Goal: Information Seeking & Learning: Learn about a topic

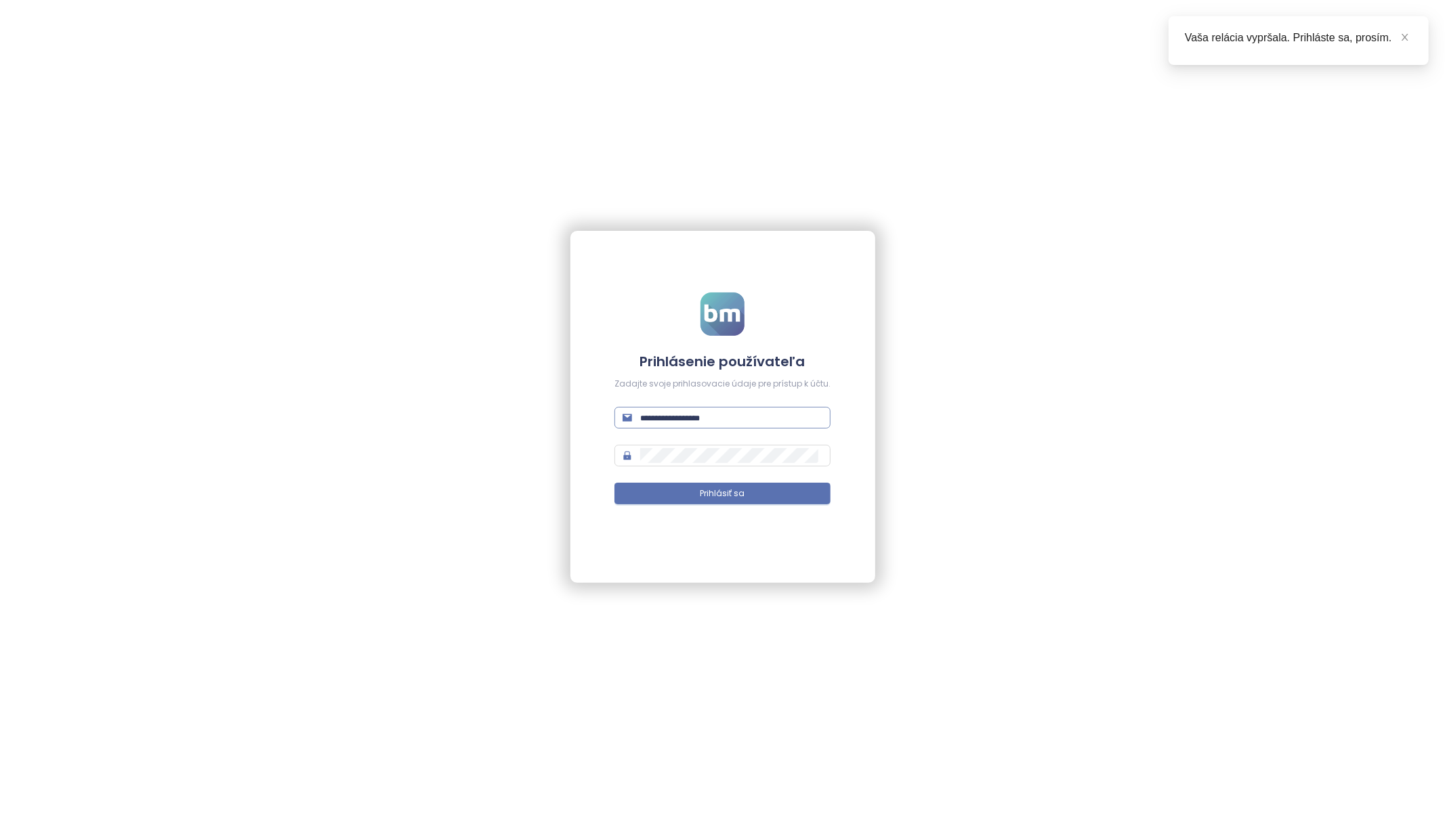
click at [645, 418] on input "text" at bounding box center [731, 417] width 182 height 15
type input "**********"
click at [614, 483] on button "Prihlásiť sa" at bounding box center [722, 494] width 216 height 22
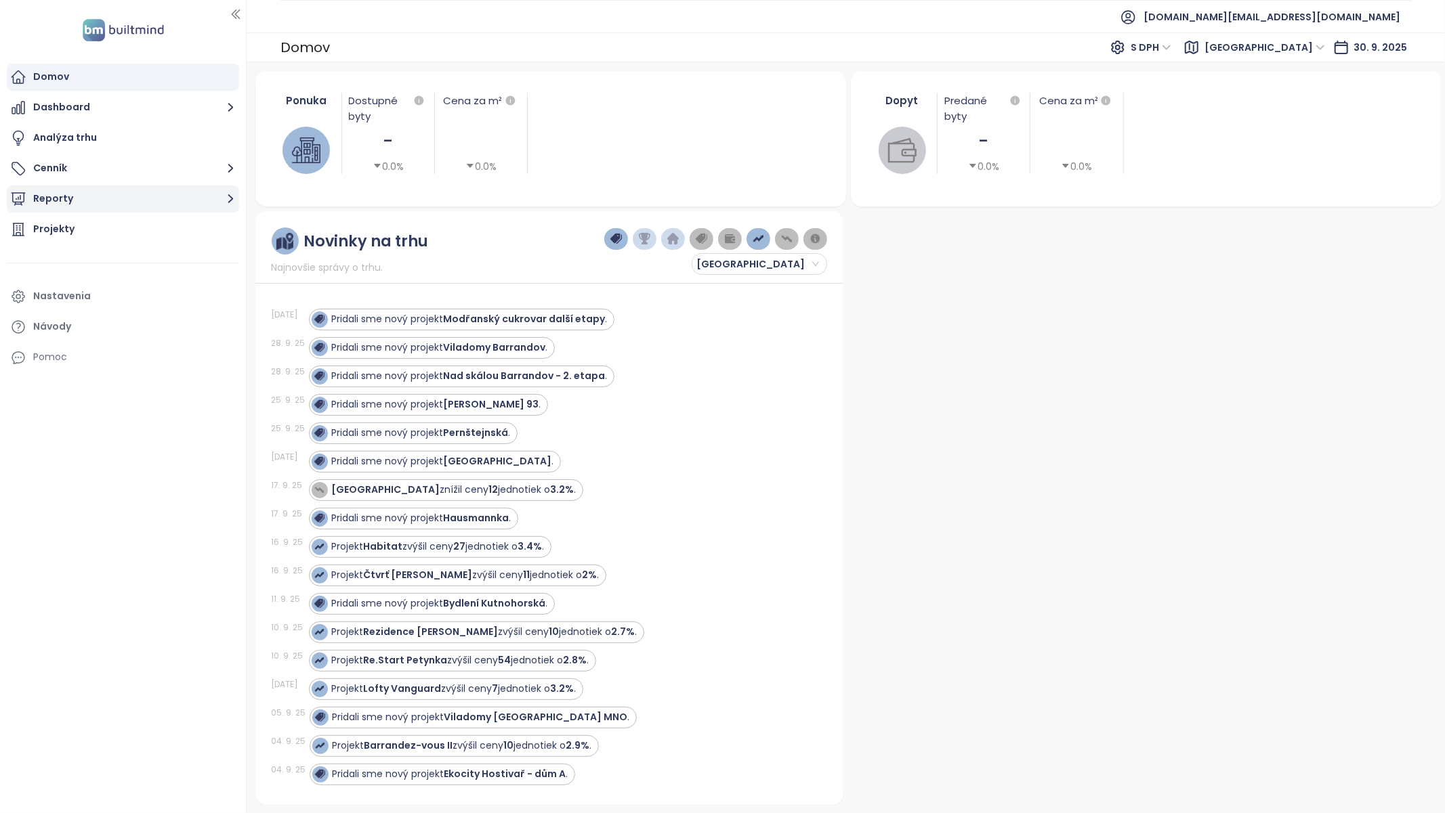
click at [40, 210] on button "Reporty" at bounding box center [123, 199] width 232 height 27
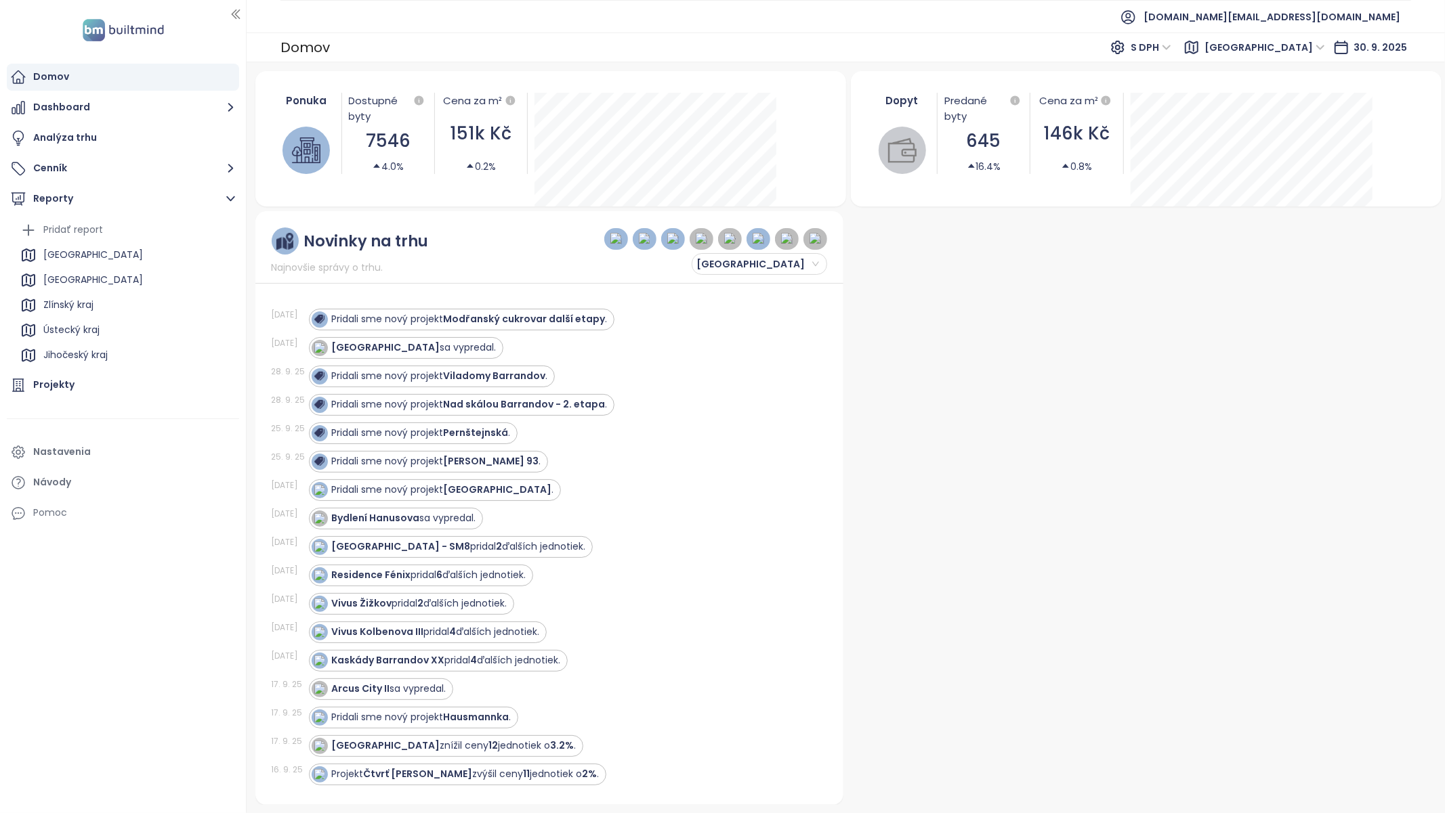
click at [47, 255] on div "[GEOGRAPHIC_DATA]" at bounding box center [93, 255] width 100 height 17
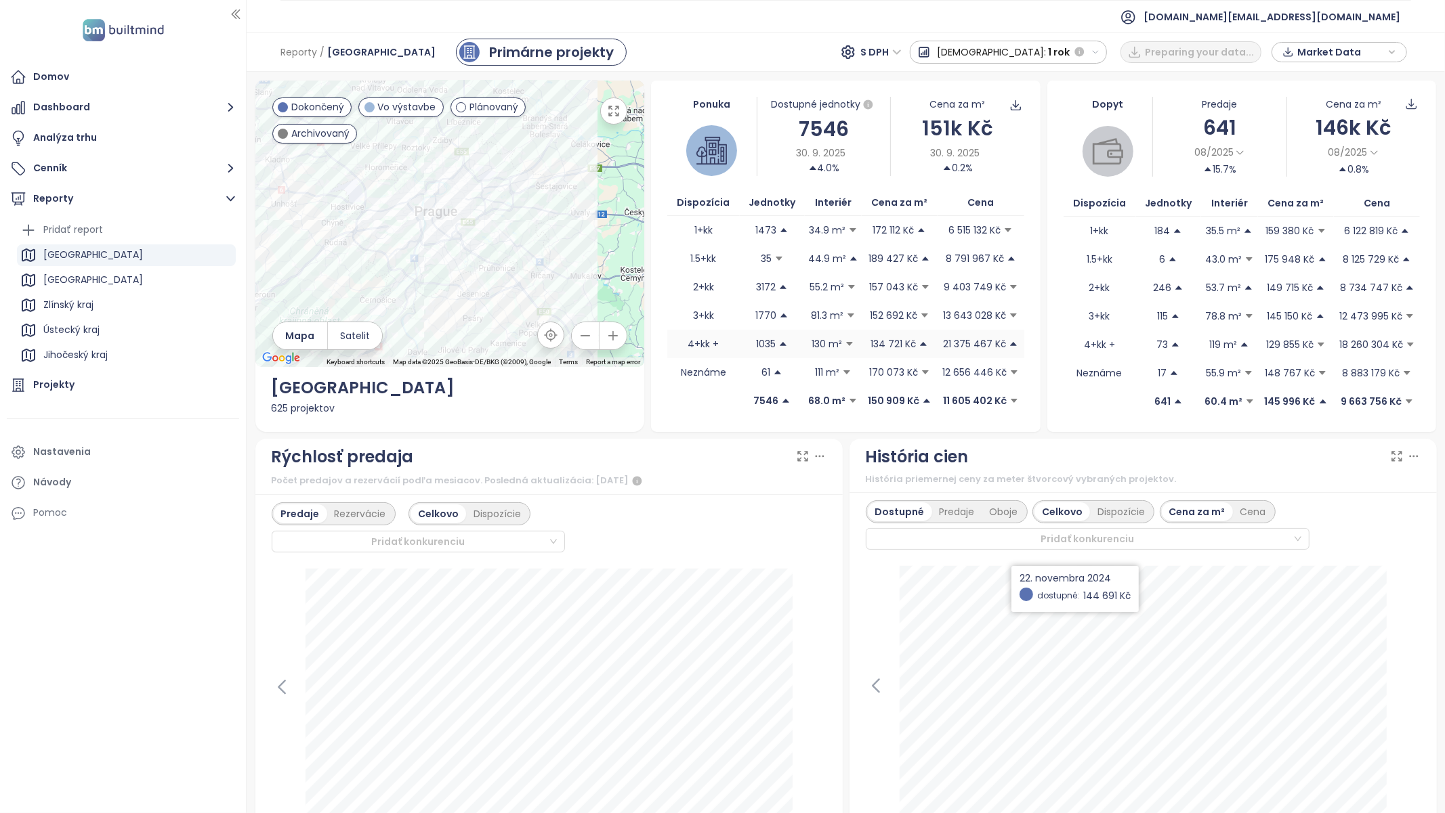
scroll to position [314, 0]
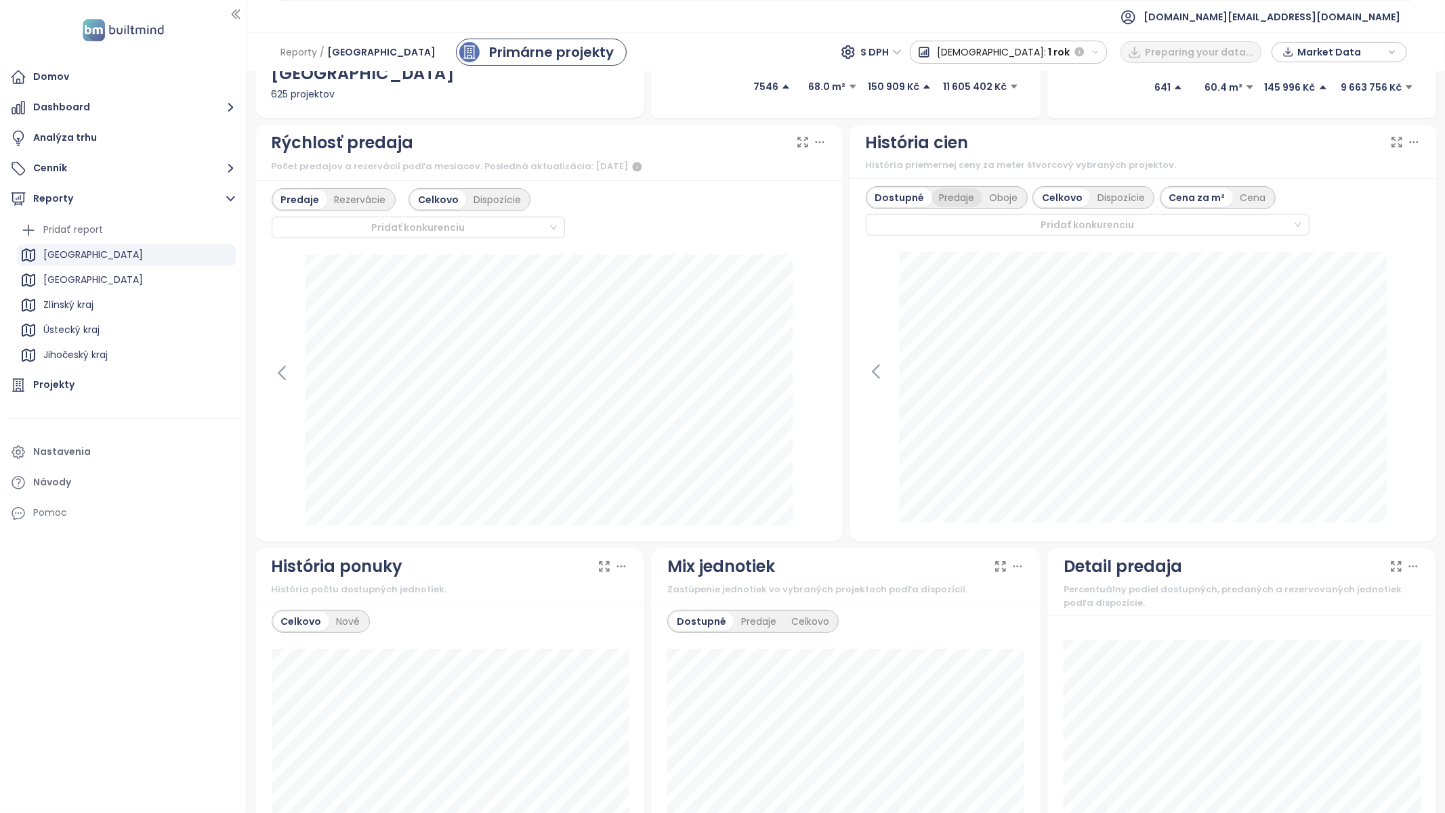
click at [945, 194] on div "Predaje" at bounding box center [957, 197] width 50 height 19
click at [955, 196] on div "Predaje" at bounding box center [957, 197] width 50 height 19
click at [991, 201] on div "Oboje" at bounding box center [1003, 197] width 43 height 19
click at [1106, 192] on div "Dispozície" at bounding box center [1119, 197] width 62 height 19
click at [1211, 190] on div "Cena" at bounding box center [1211, 197] width 41 height 19
